Goal: Task Accomplishment & Management: Use online tool/utility

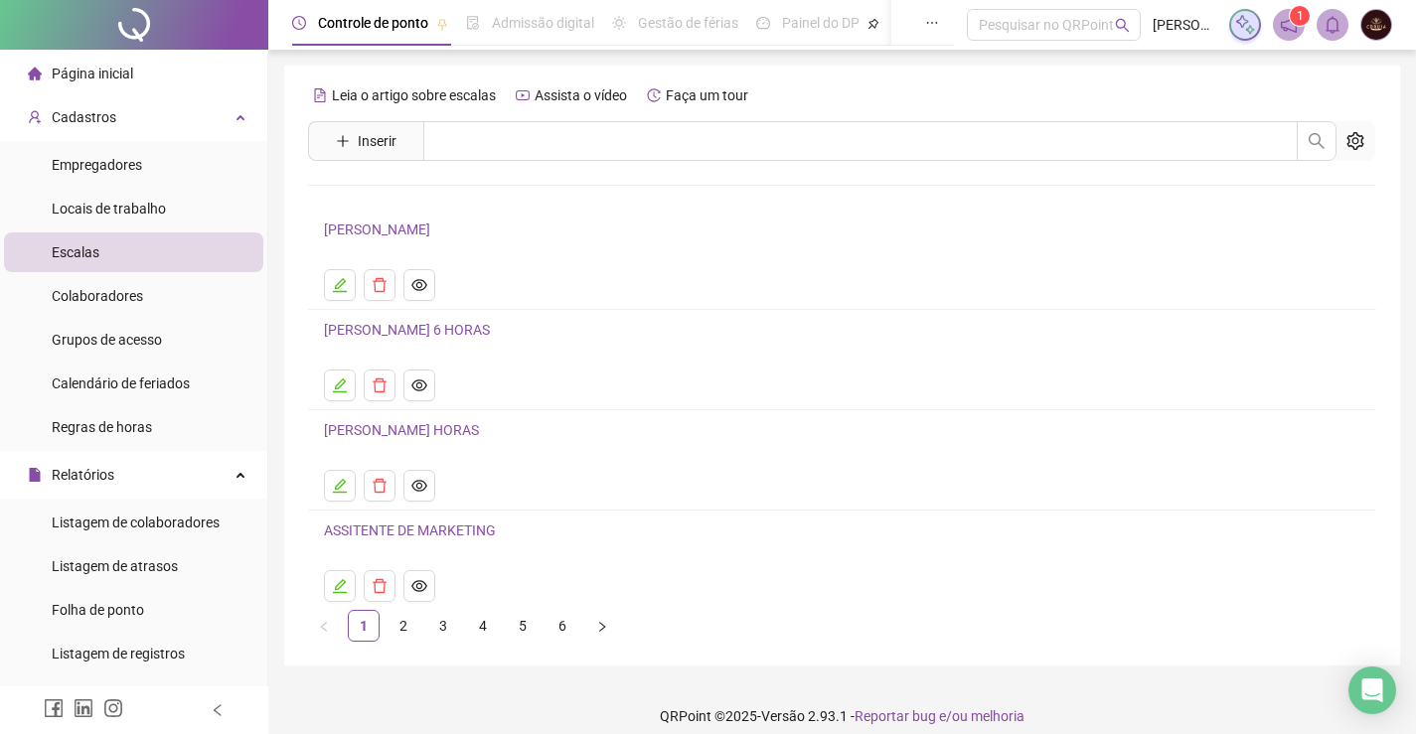
click at [136, 73] on li "Página inicial" at bounding box center [133, 74] width 259 height 40
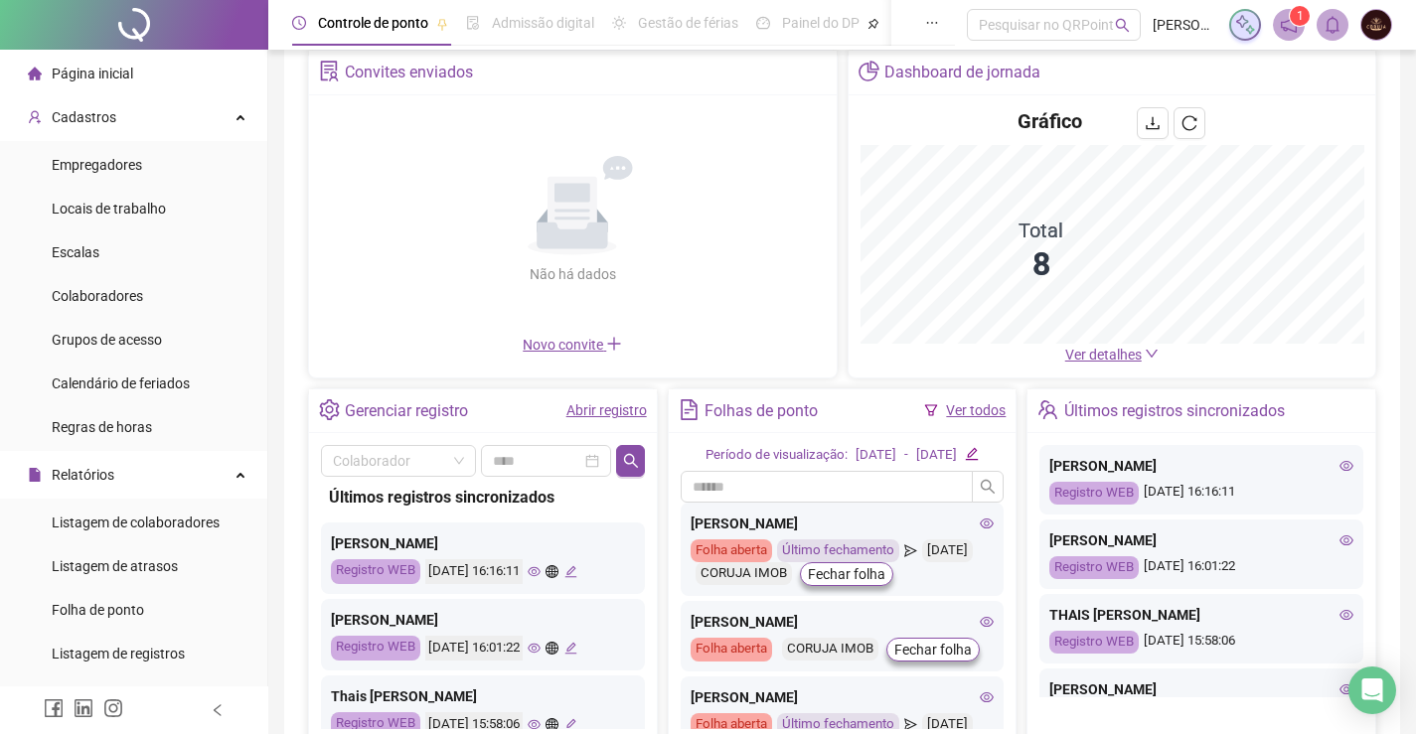
scroll to position [199, 0]
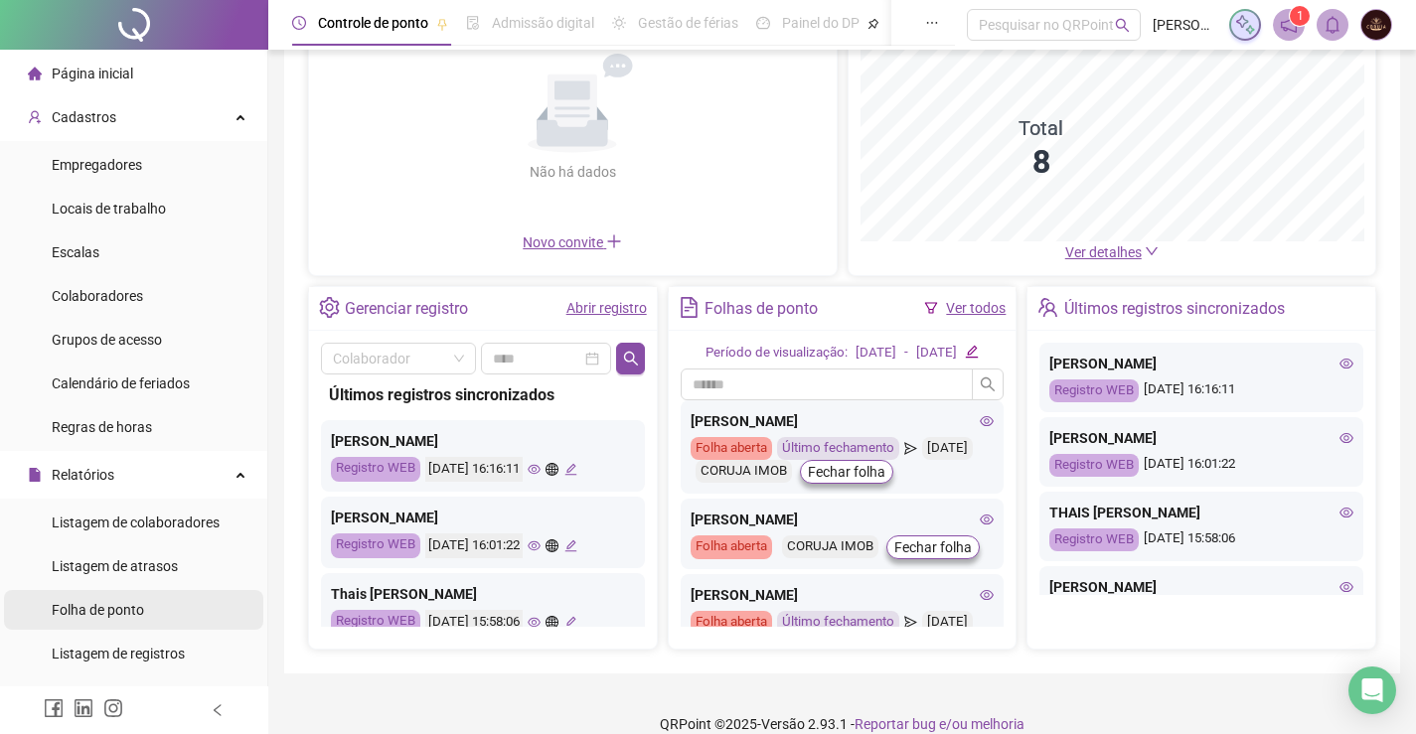
click at [107, 603] on span "Folha de ponto" at bounding box center [98, 610] width 92 height 16
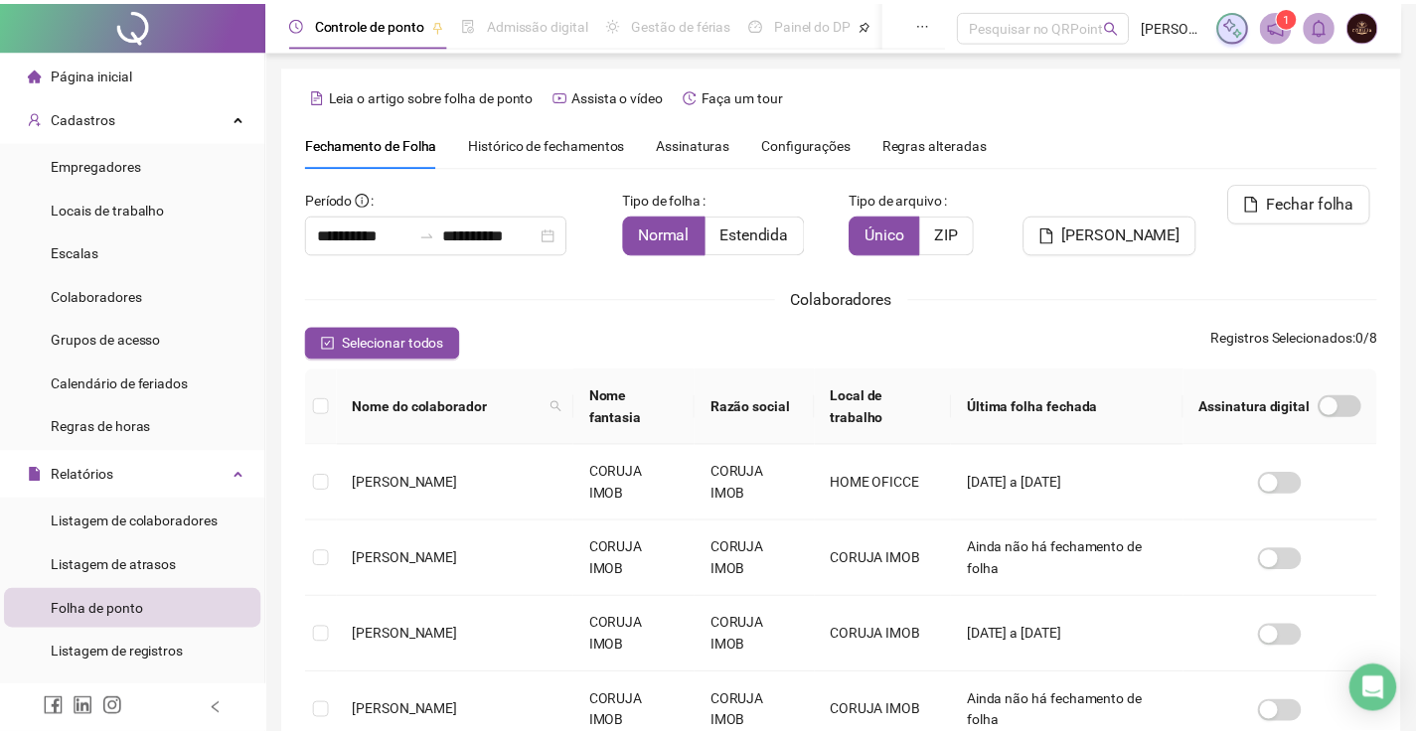
scroll to position [40, 0]
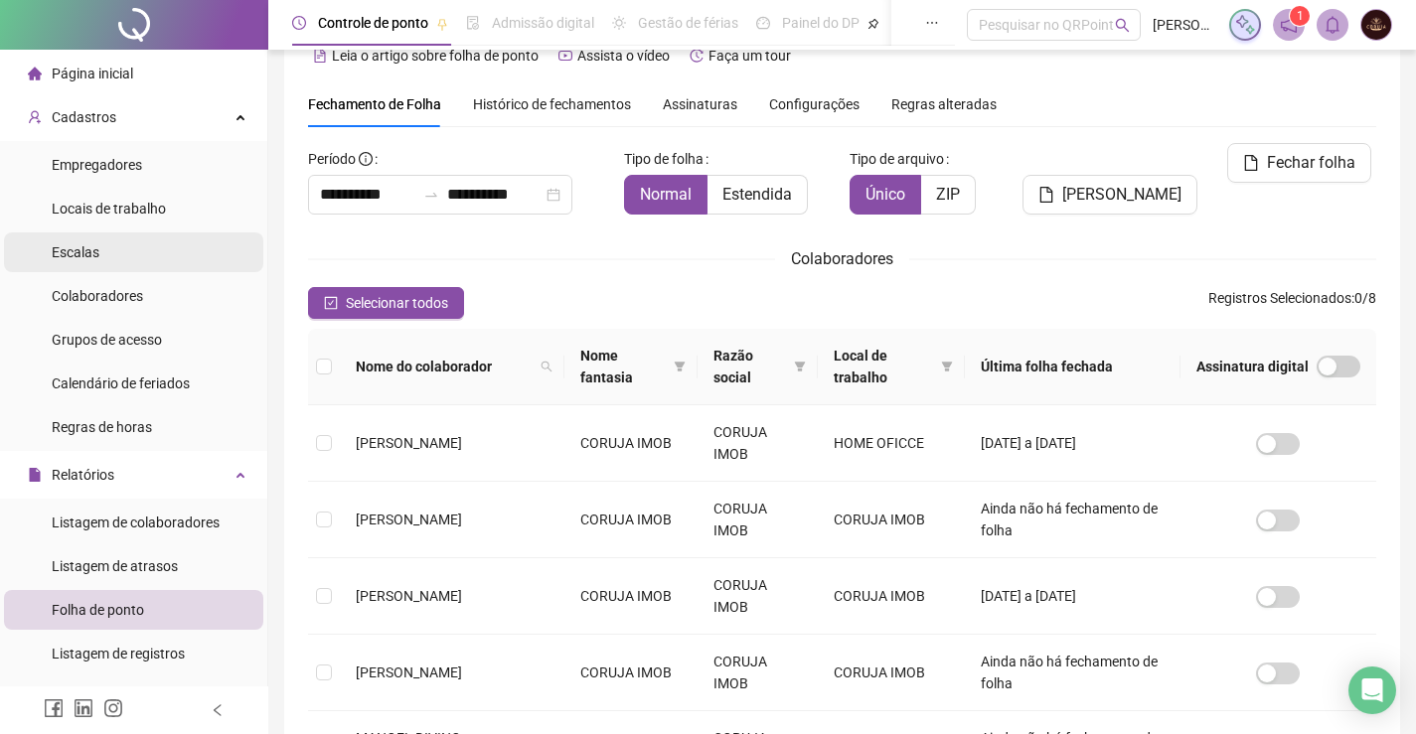
click at [116, 249] on li "Escalas" at bounding box center [133, 253] width 259 height 40
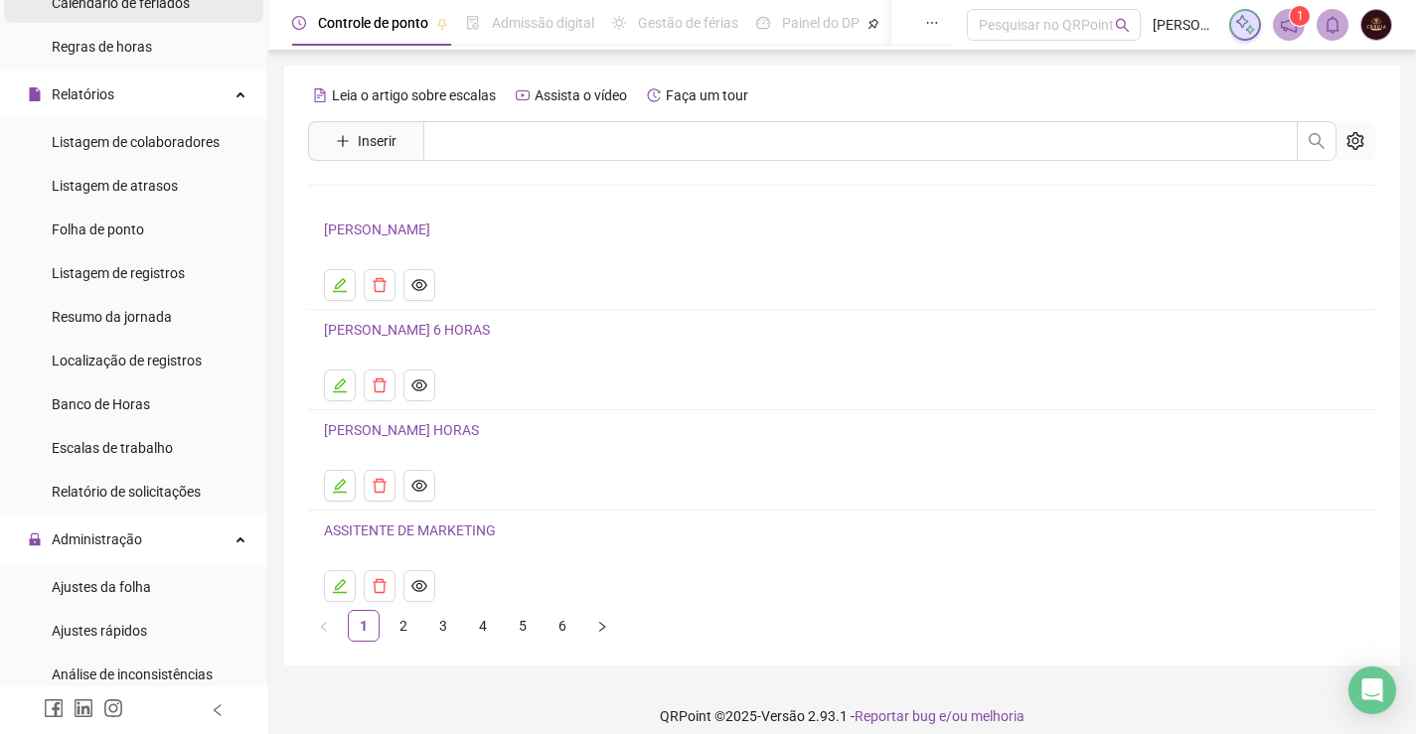
scroll to position [397, 0]
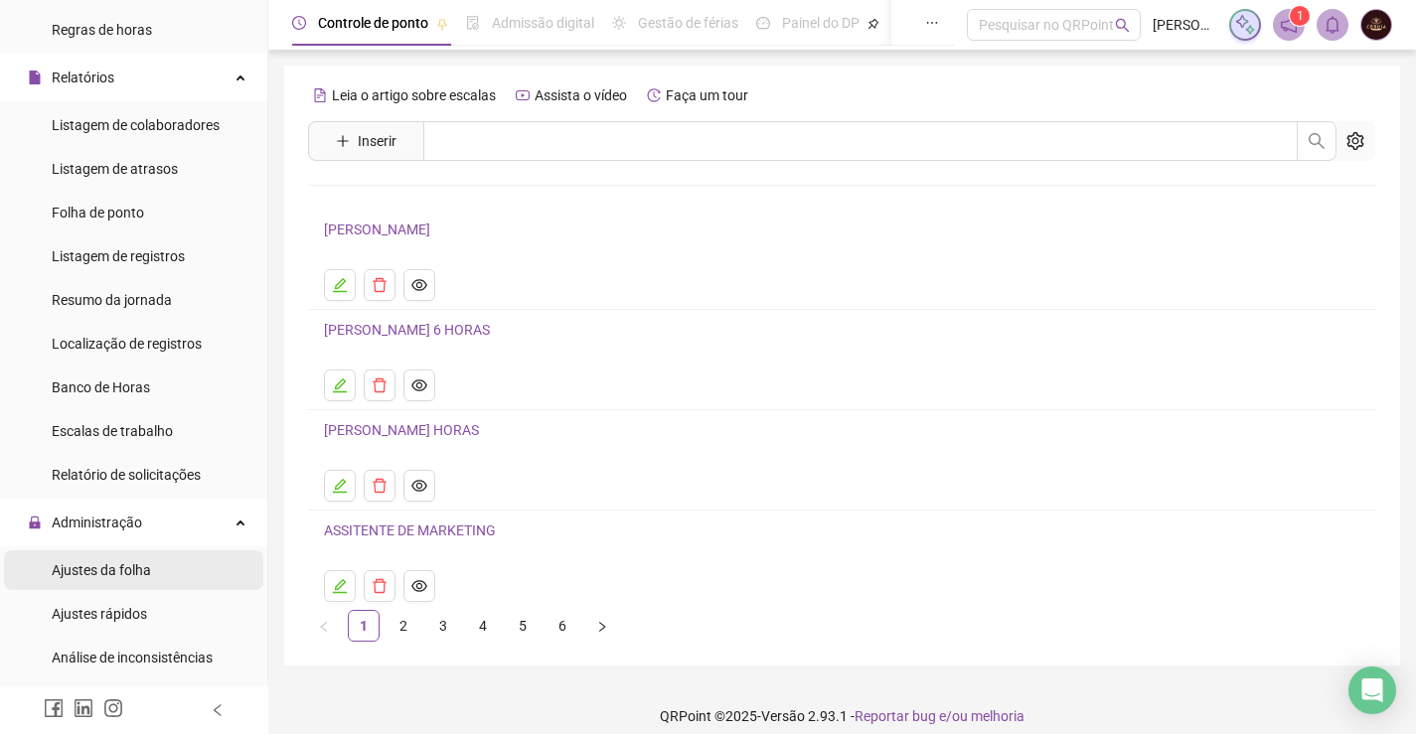
click at [96, 572] on span "Ajustes da folha" at bounding box center [101, 570] width 99 height 16
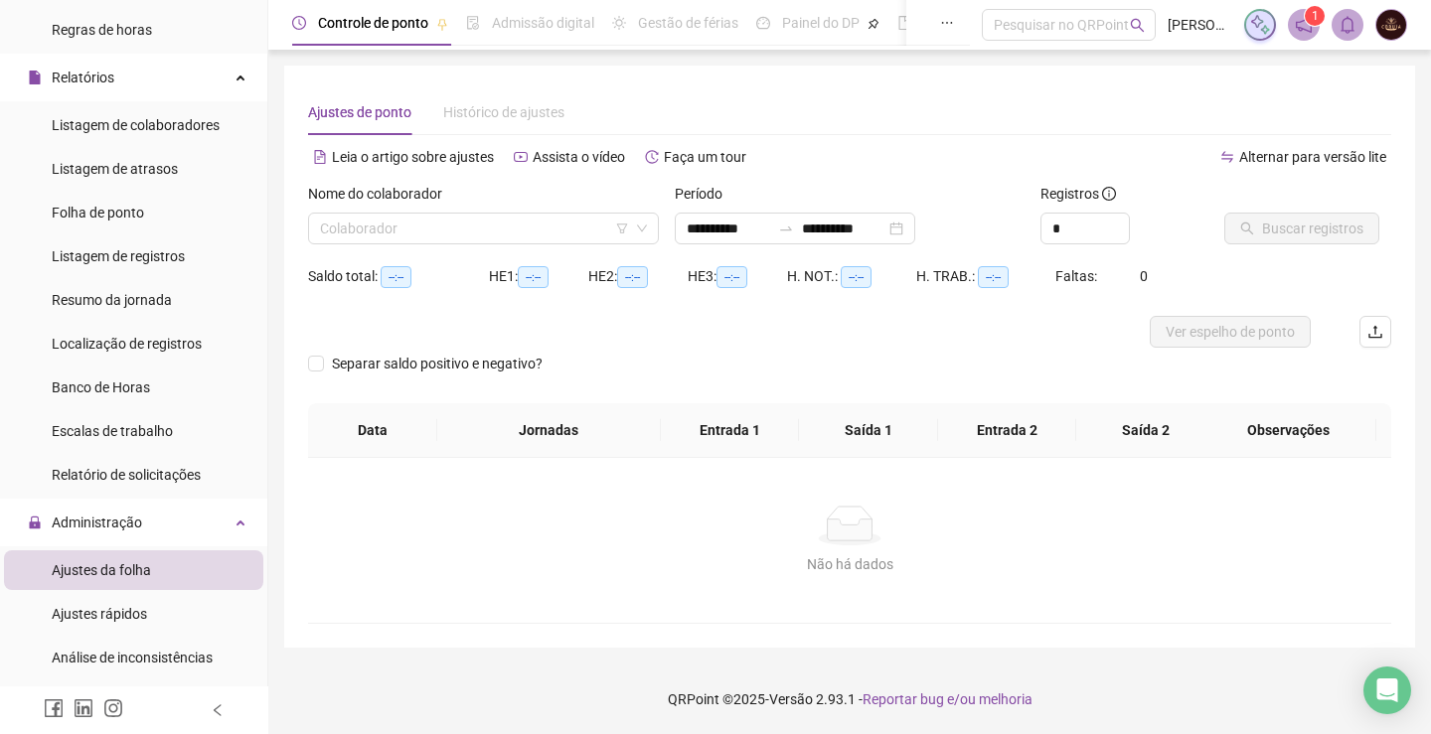
type input "**********"
click at [559, 219] on input "search" at bounding box center [474, 229] width 309 height 30
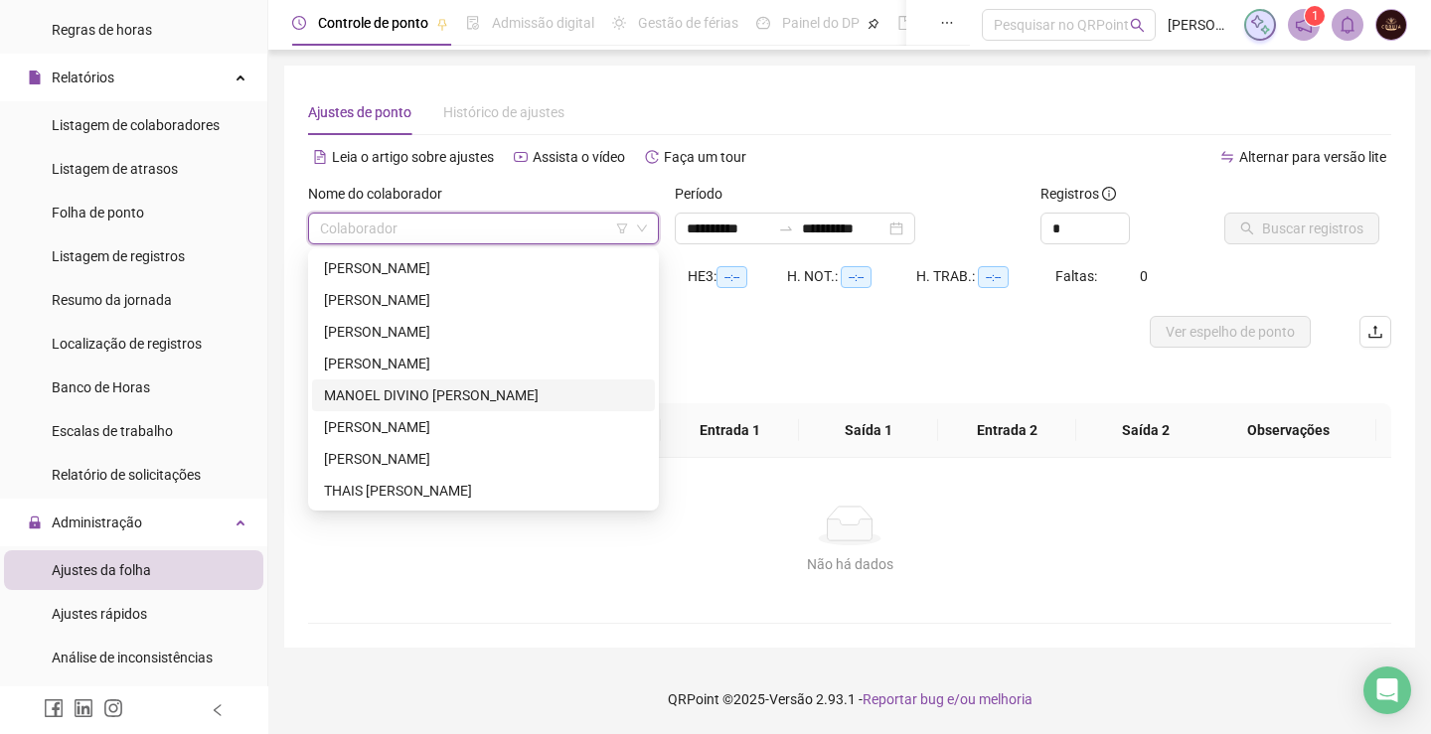
click at [407, 392] on div "MANOEL DIVINO [PERSON_NAME]" at bounding box center [483, 396] width 319 height 22
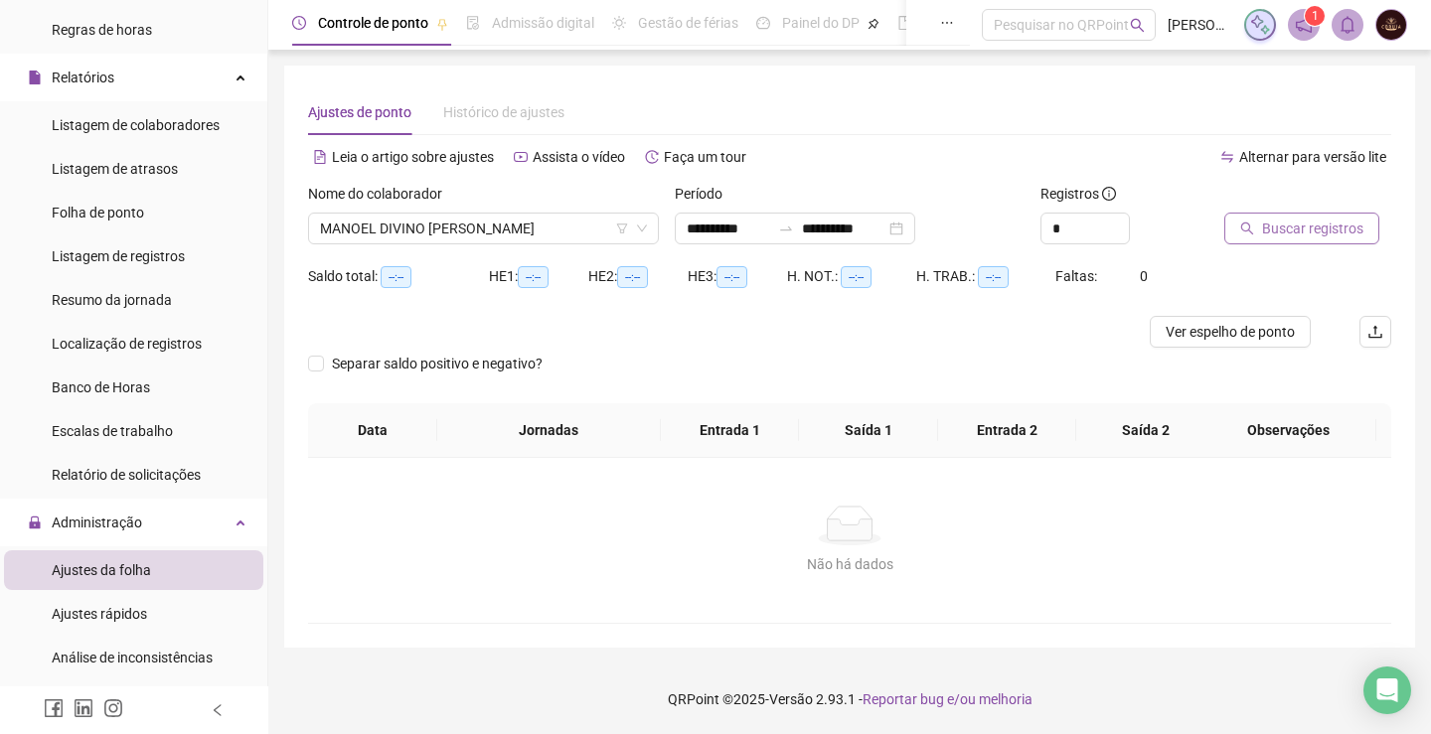
click at [1312, 228] on span "Buscar registros" at bounding box center [1312, 229] width 101 height 22
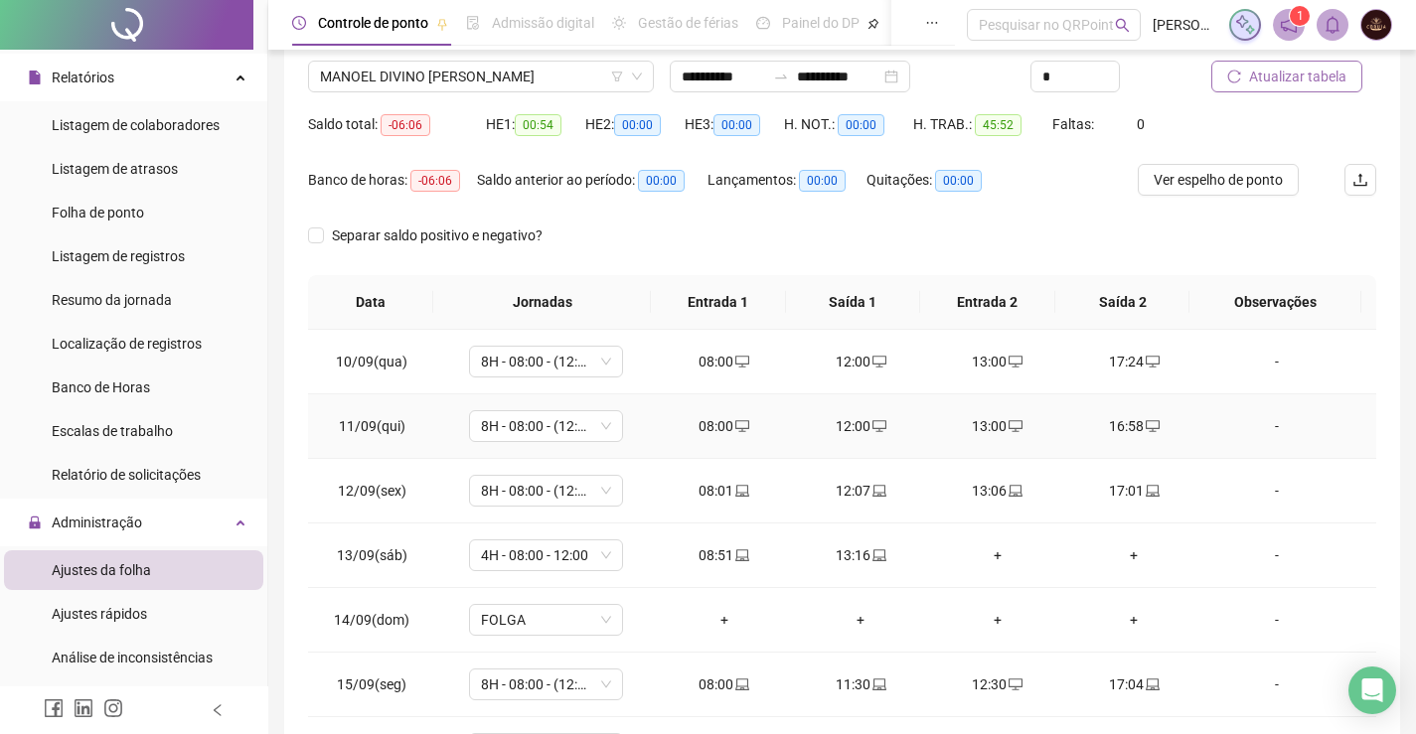
scroll to position [281, 0]
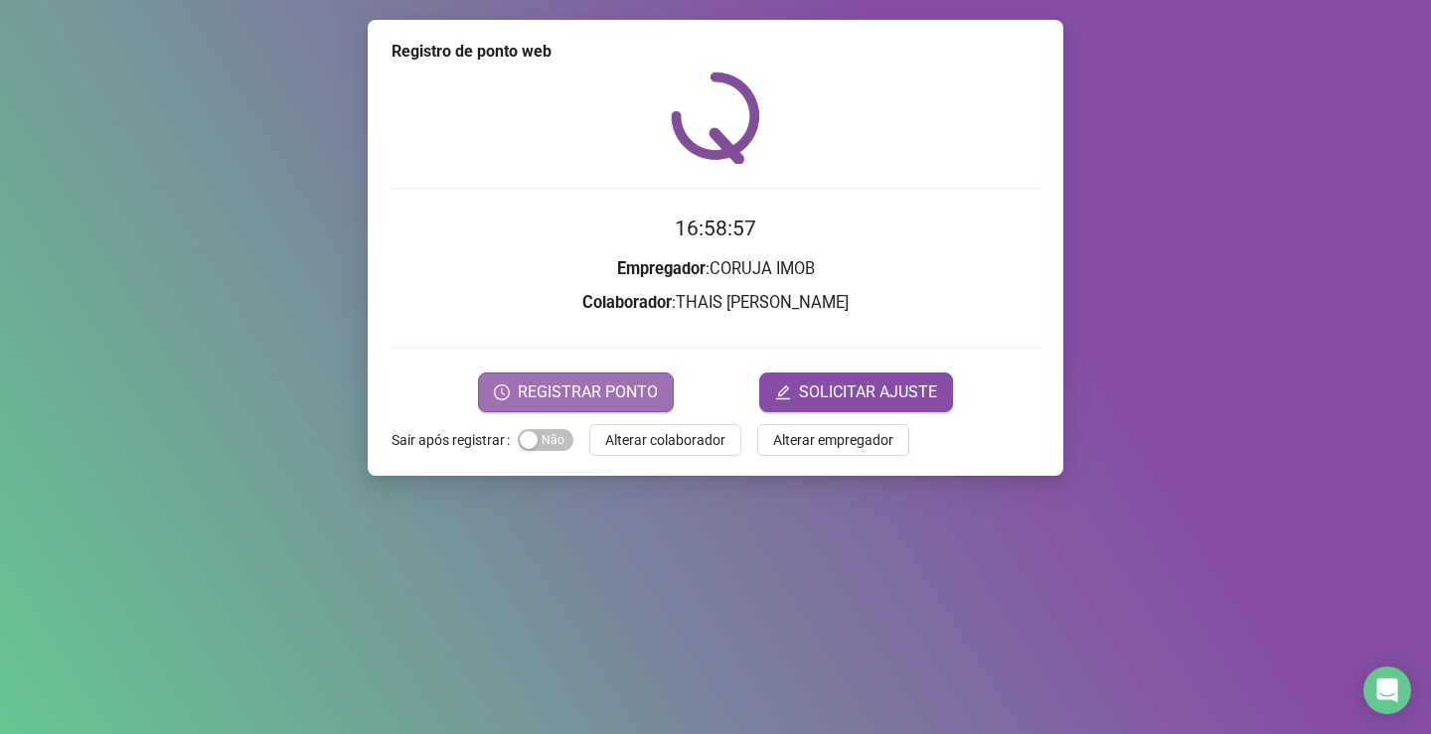
click at [533, 381] on span "REGISTRAR PONTO" at bounding box center [588, 393] width 140 height 24
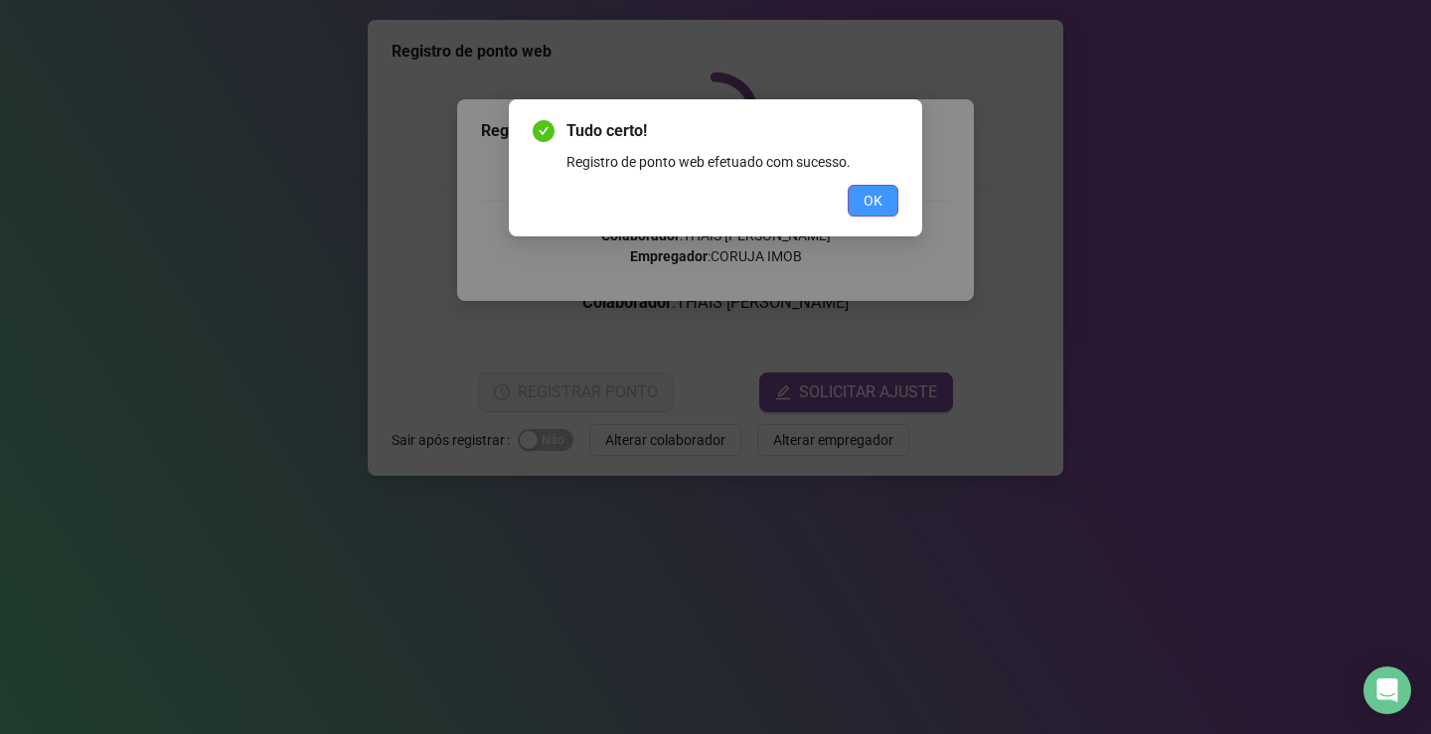
click at [863, 214] on button "OK" at bounding box center [873, 201] width 51 height 32
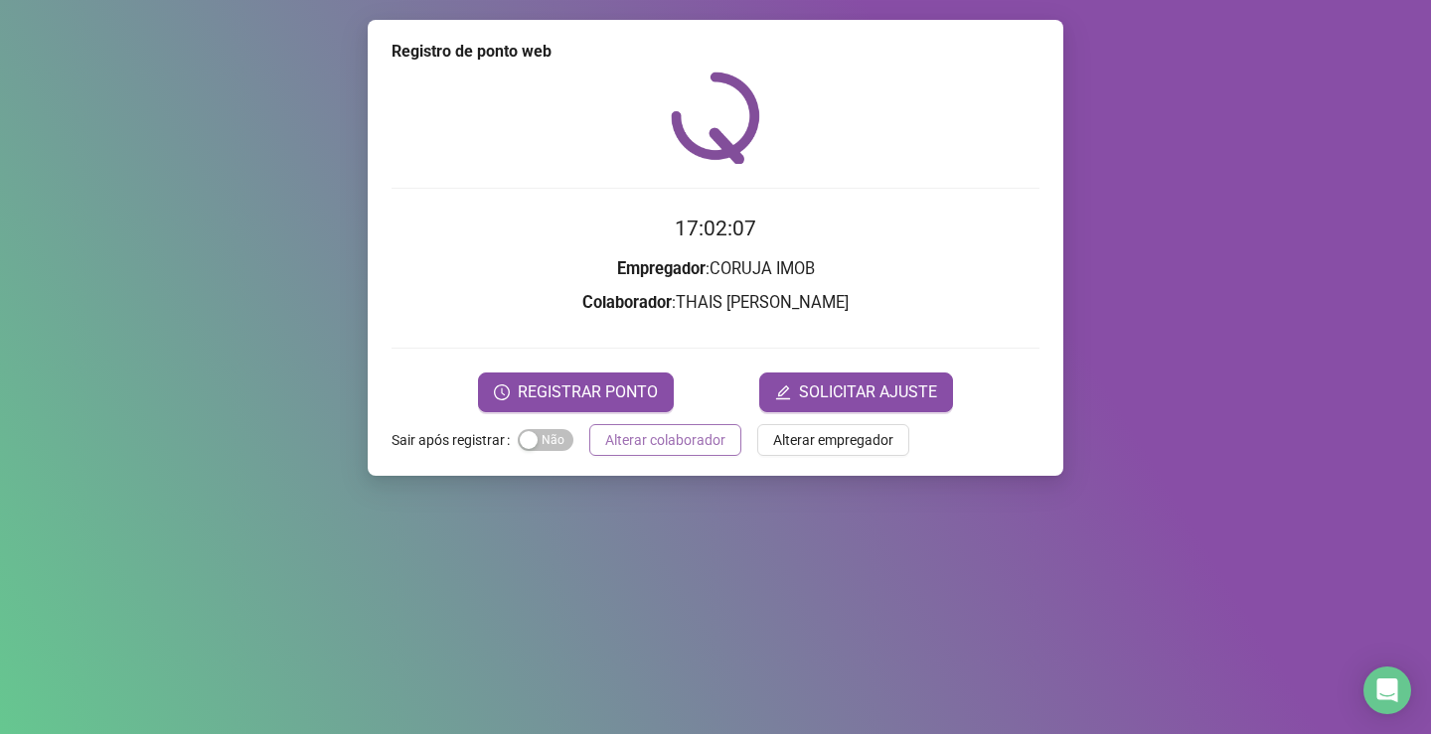
click at [691, 442] on span "Alterar colaborador" at bounding box center [665, 440] width 120 height 22
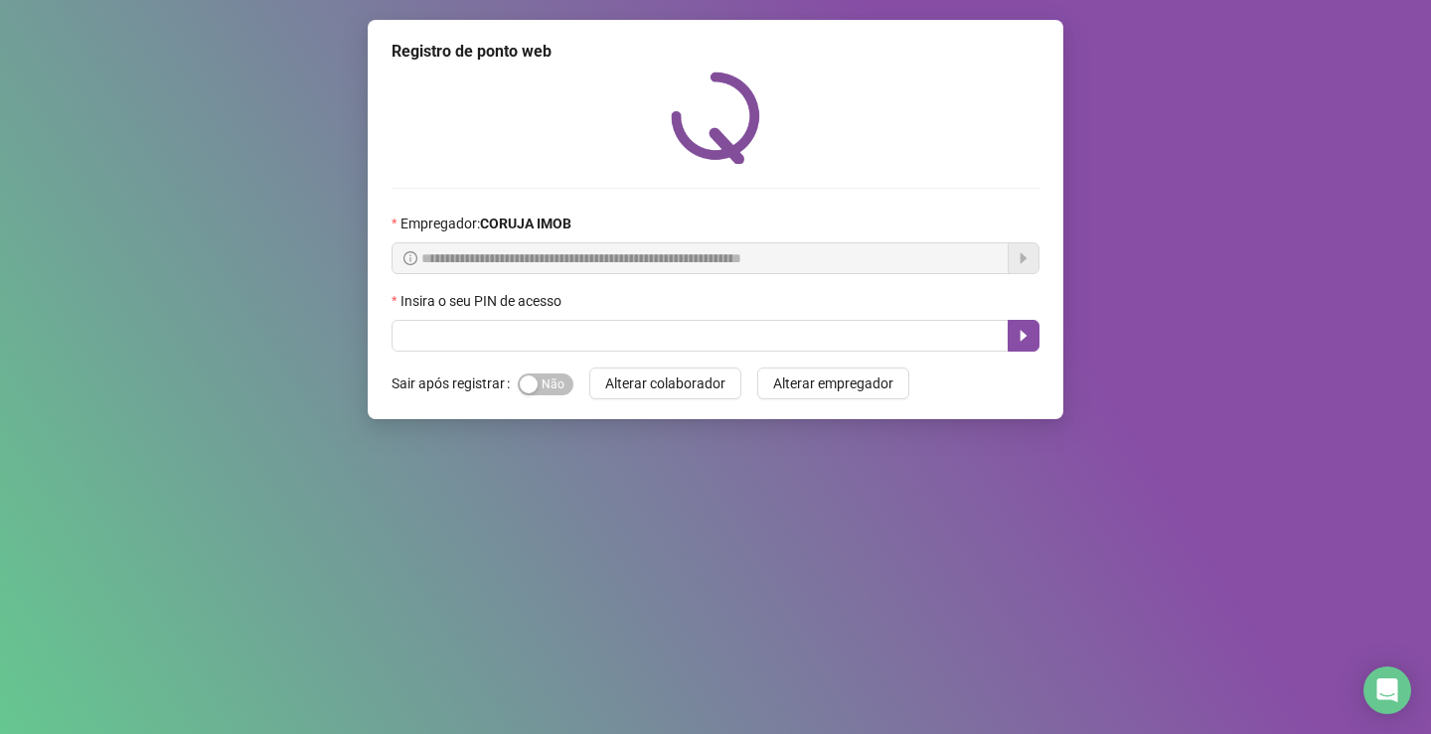
click at [526, 317] on div "Insira o seu PIN de acesso" at bounding box center [715, 305] width 648 height 30
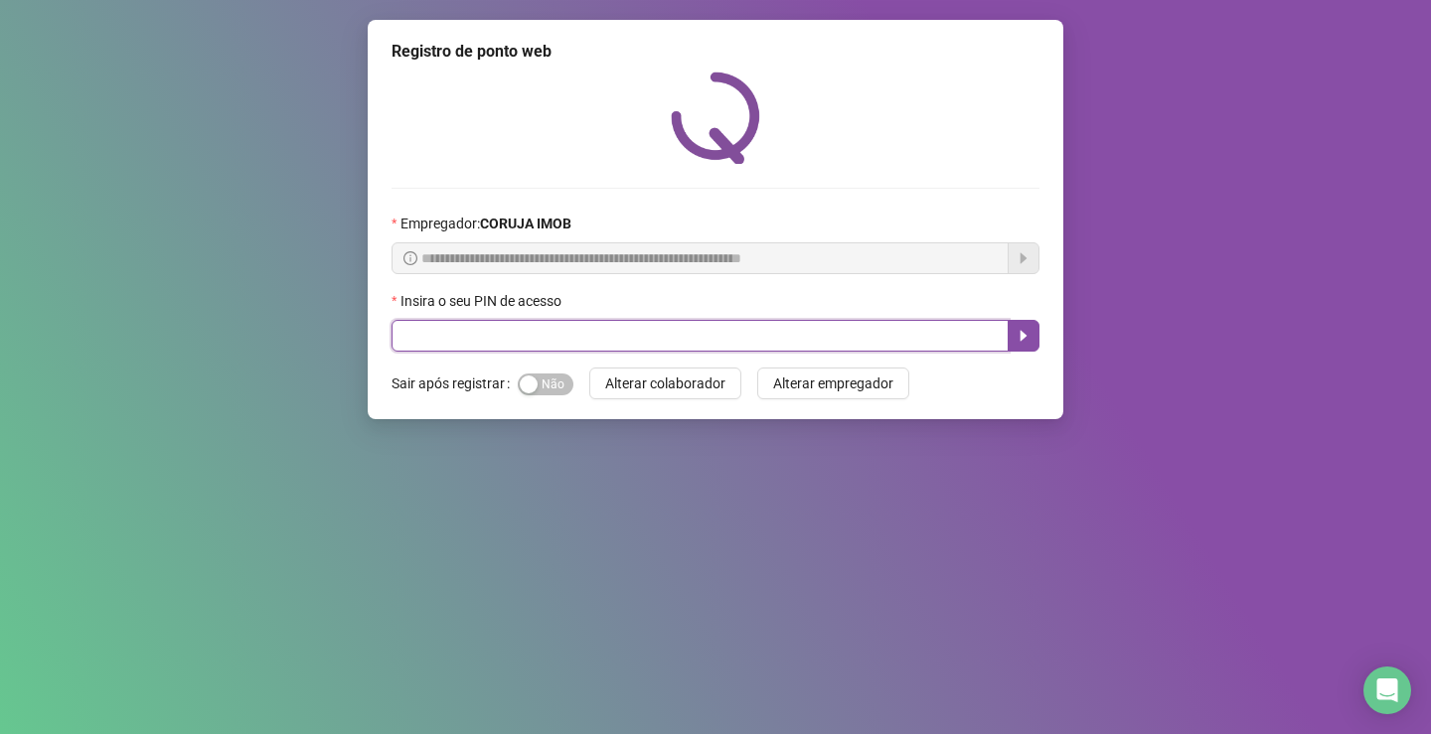
click at [549, 339] on input "text" at bounding box center [699, 336] width 617 height 32
type input "*****"
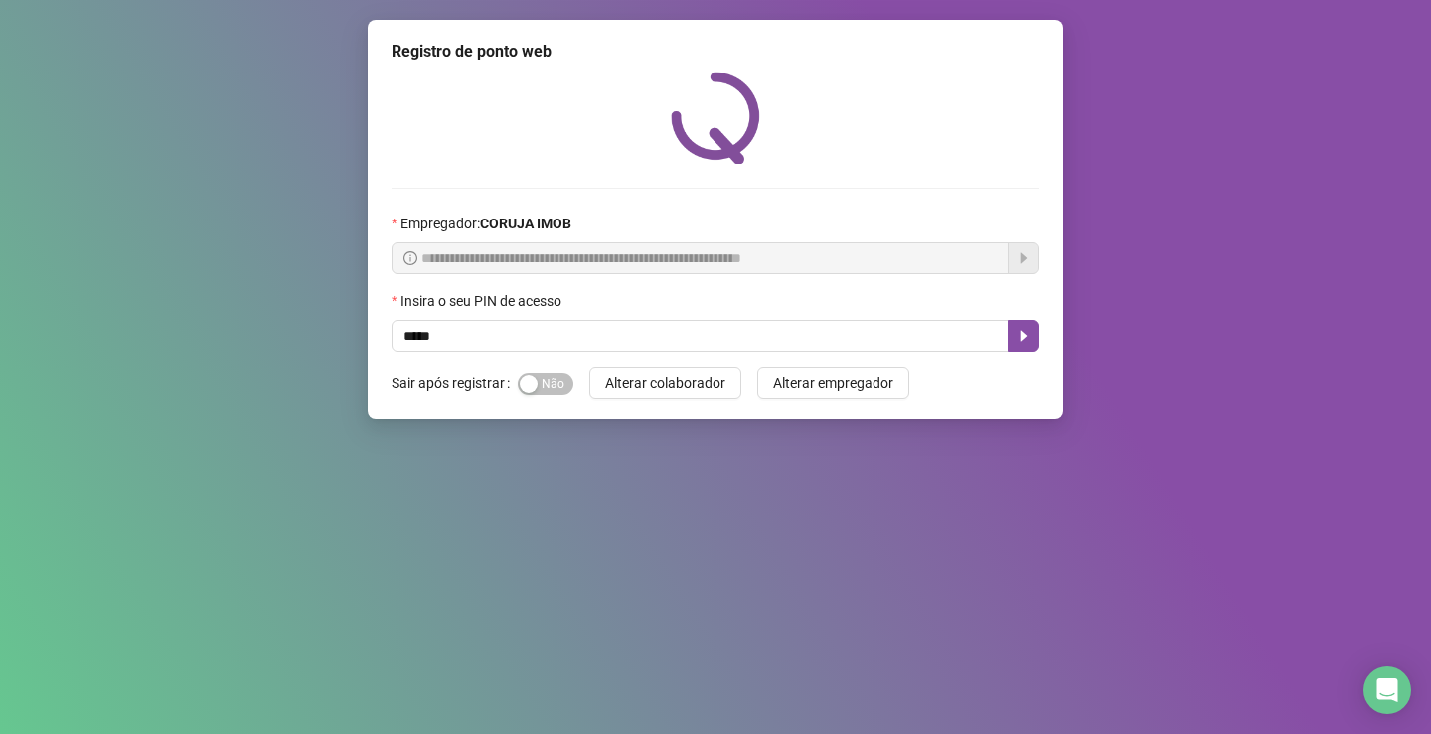
click at [1044, 344] on div "**********" at bounding box center [716, 219] width 696 height 399
click at [1028, 338] on icon "caret-right" at bounding box center [1023, 336] width 16 height 16
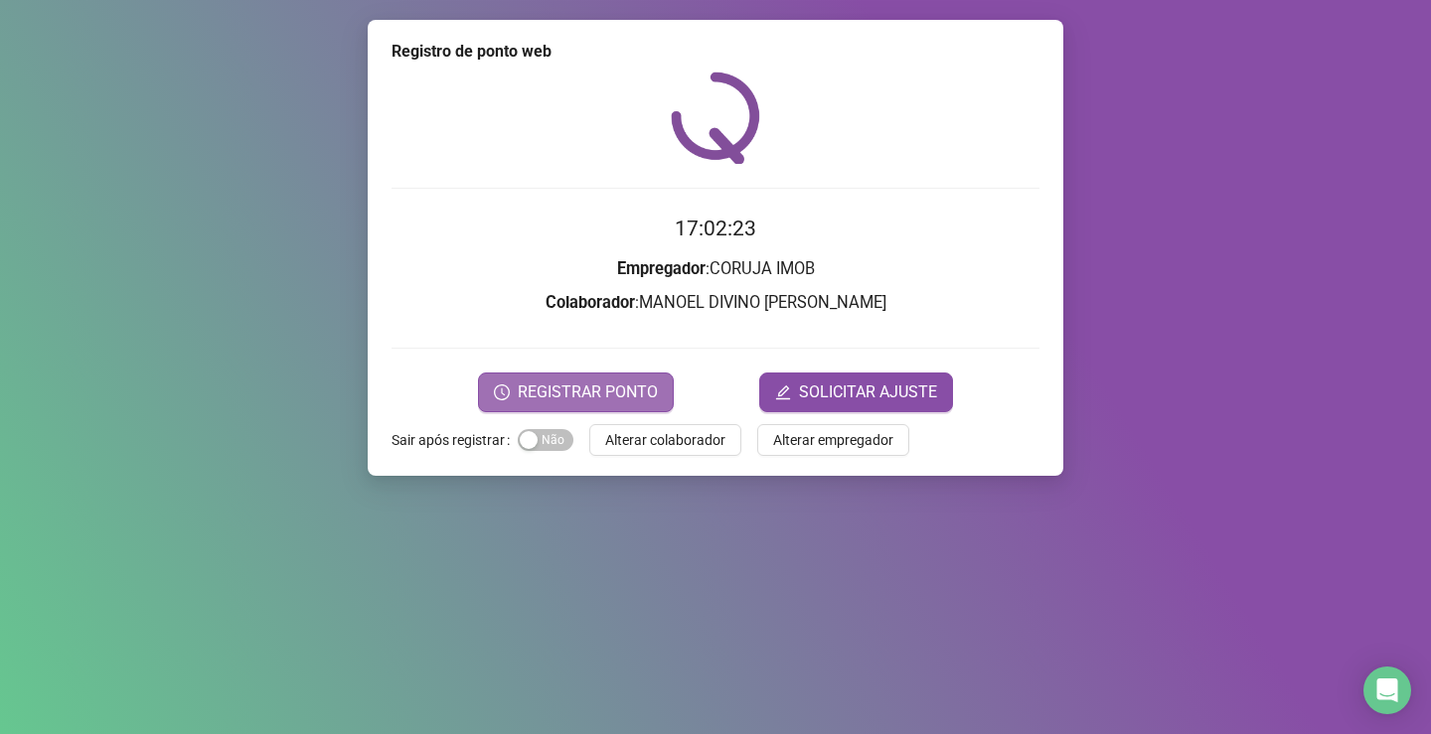
click at [581, 392] on span "REGISTRAR PONTO" at bounding box center [588, 393] width 140 height 24
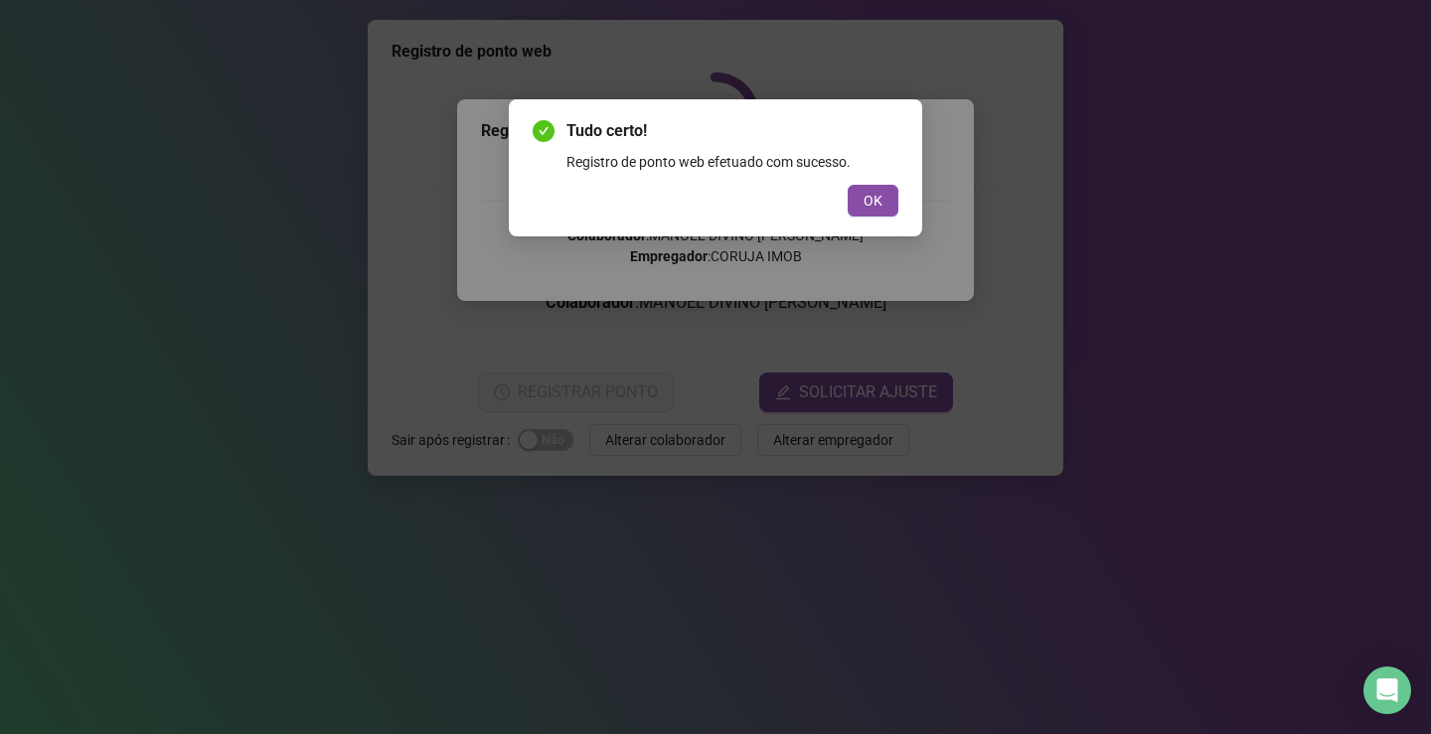
click at [881, 208] on span "OK" at bounding box center [872, 201] width 19 height 22
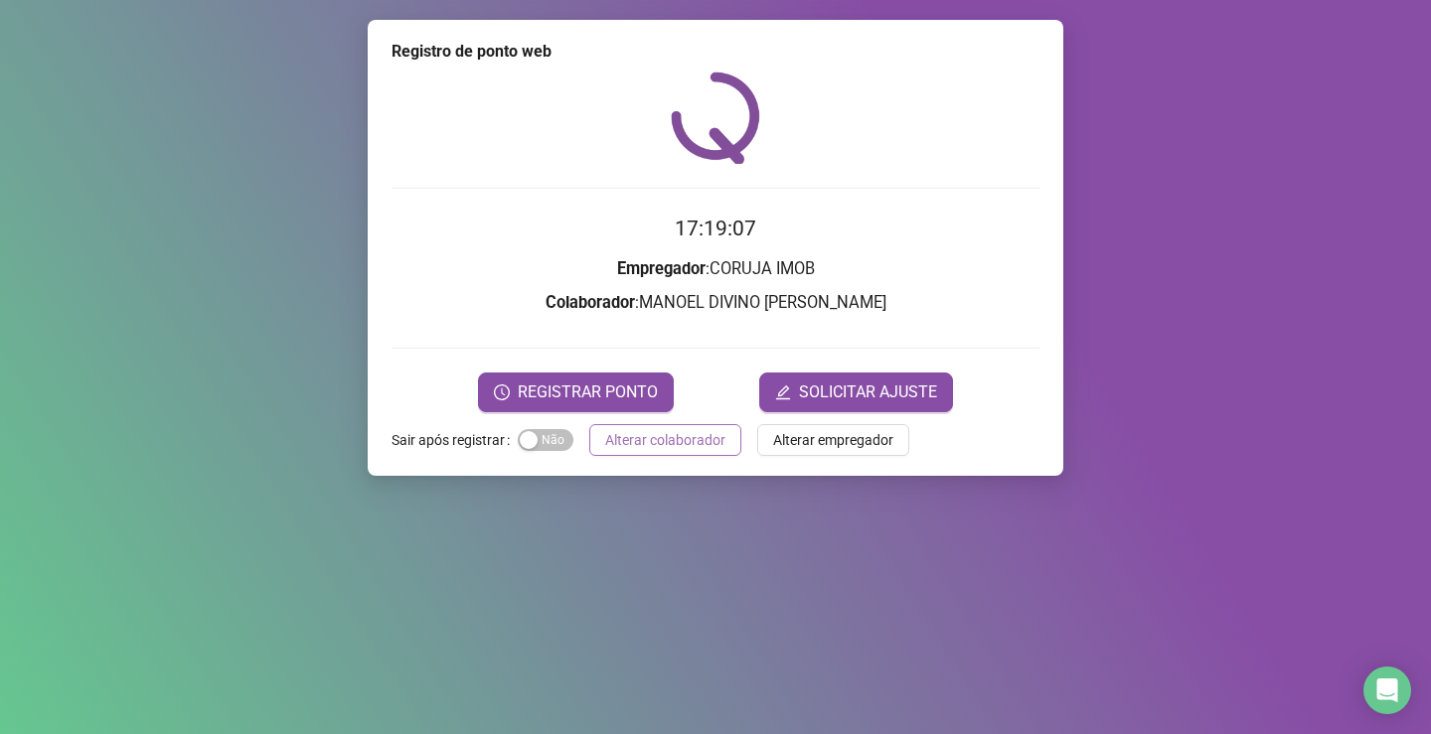
click at [628, 429] on span "Alterar colaborador" at bounding box center [665, 440] width 120 height 22
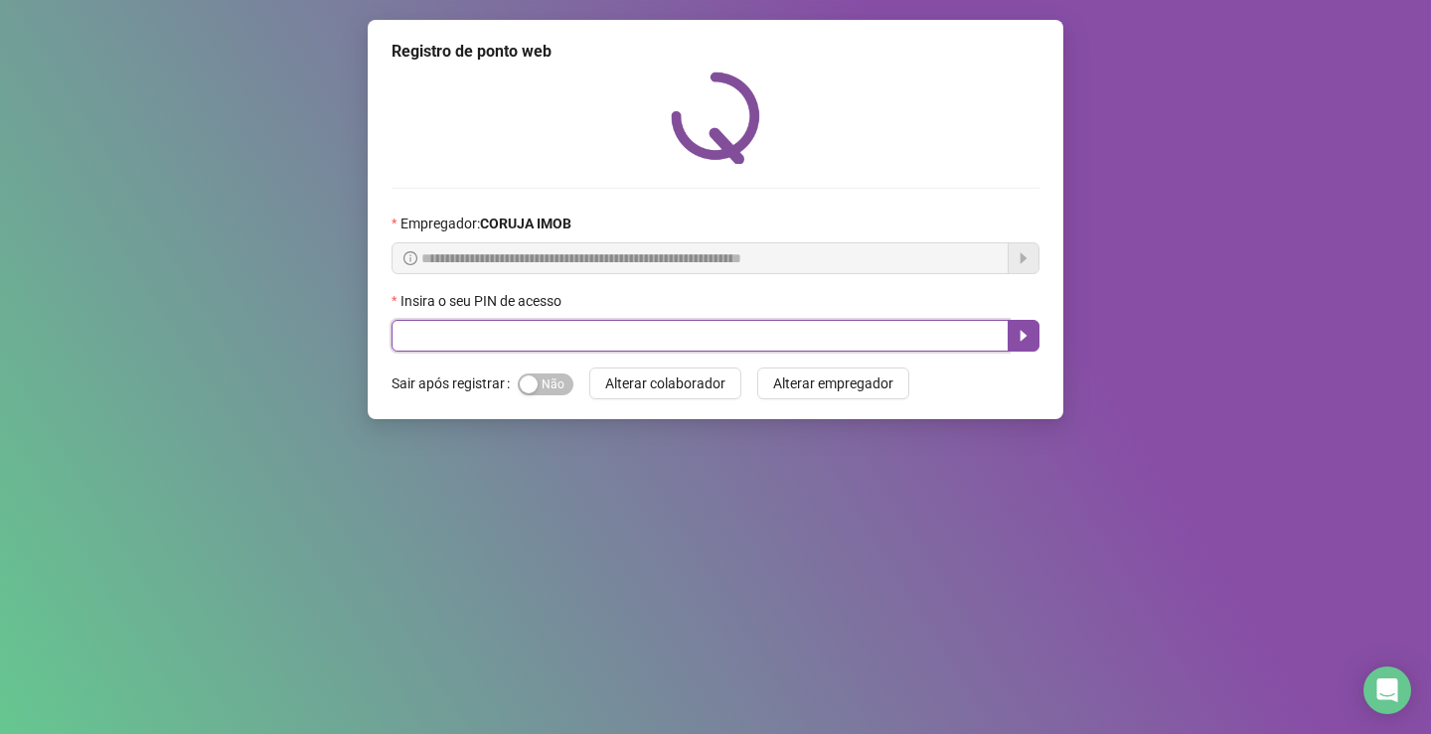
click at [618, 332] on input "text" at bounding box center [699, 336] width 617 height 32
type input "*****"
click at [1028, 324] on button "button" at bounding box center [1024, 336] width 32 height 32
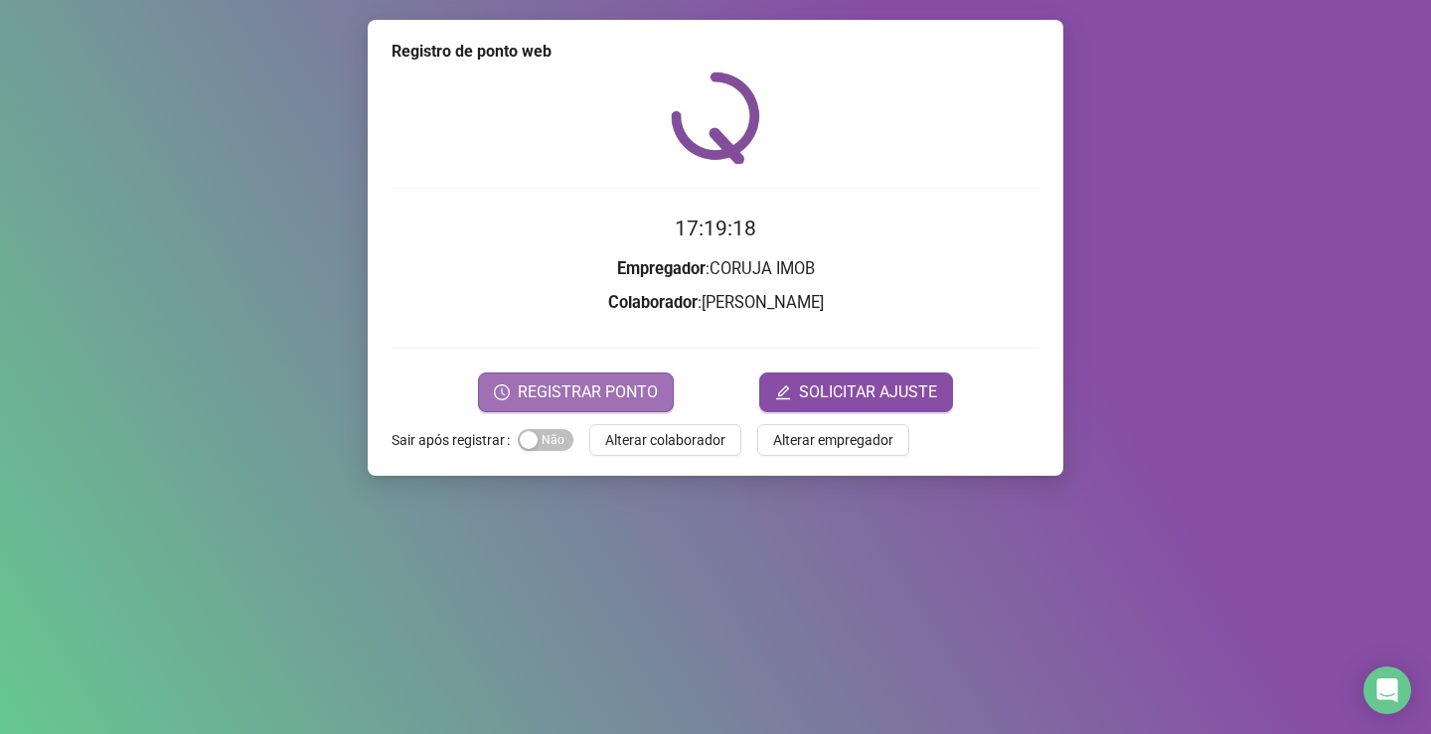
click at [592, 396] on span "REGISTRAR PONTO" at bounding box center [588, 393] width 140 height 24
